Goal: Information Seeking & Learning: Learn about a topic

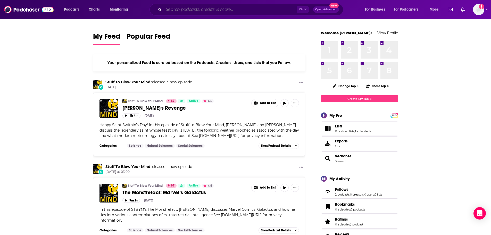
click at [225, 9] on input "Search podcasts, credits, & more..." at bounding box center [230, 9] width 133 height 8
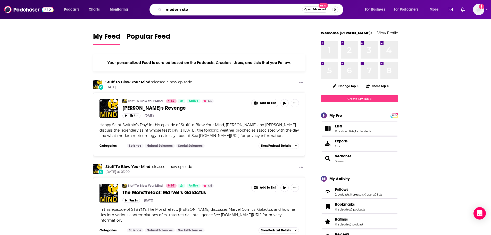
type input "modern cto"
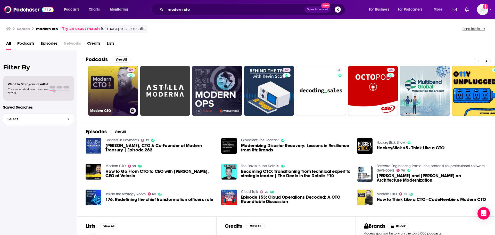
click at [118, 88] on link "59 Modern CTO" at bounding box center [113, 91] width 50 height 50
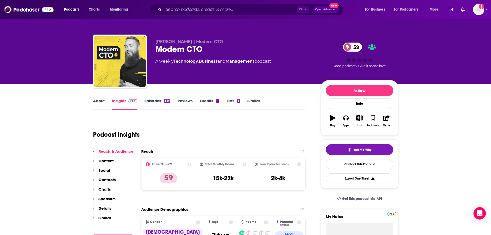
click at [187, 39] on p "[PERSON_NAME] | Modern CTO" at bounding box center [233, 41] width 157 height 5
click at [171, 52] on div "Modern CTO 59" at bounding box center [233, 49] width 157 height 10
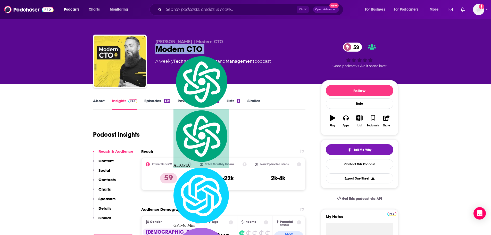
click at [171, 52] on div "Modern CTO 59" at bounding box center [233, 49] width 157 height 10
copy div "Modern CTO 59"
click at [65, 53] on div "[PERSON_NAME] | Modern CTO Modern CTO 59 A weekly Technology , Business and Man…" at bounding box center [245, 42] width 491 height 84
